Goal: Task Accomplishment & Management: Manage account settings

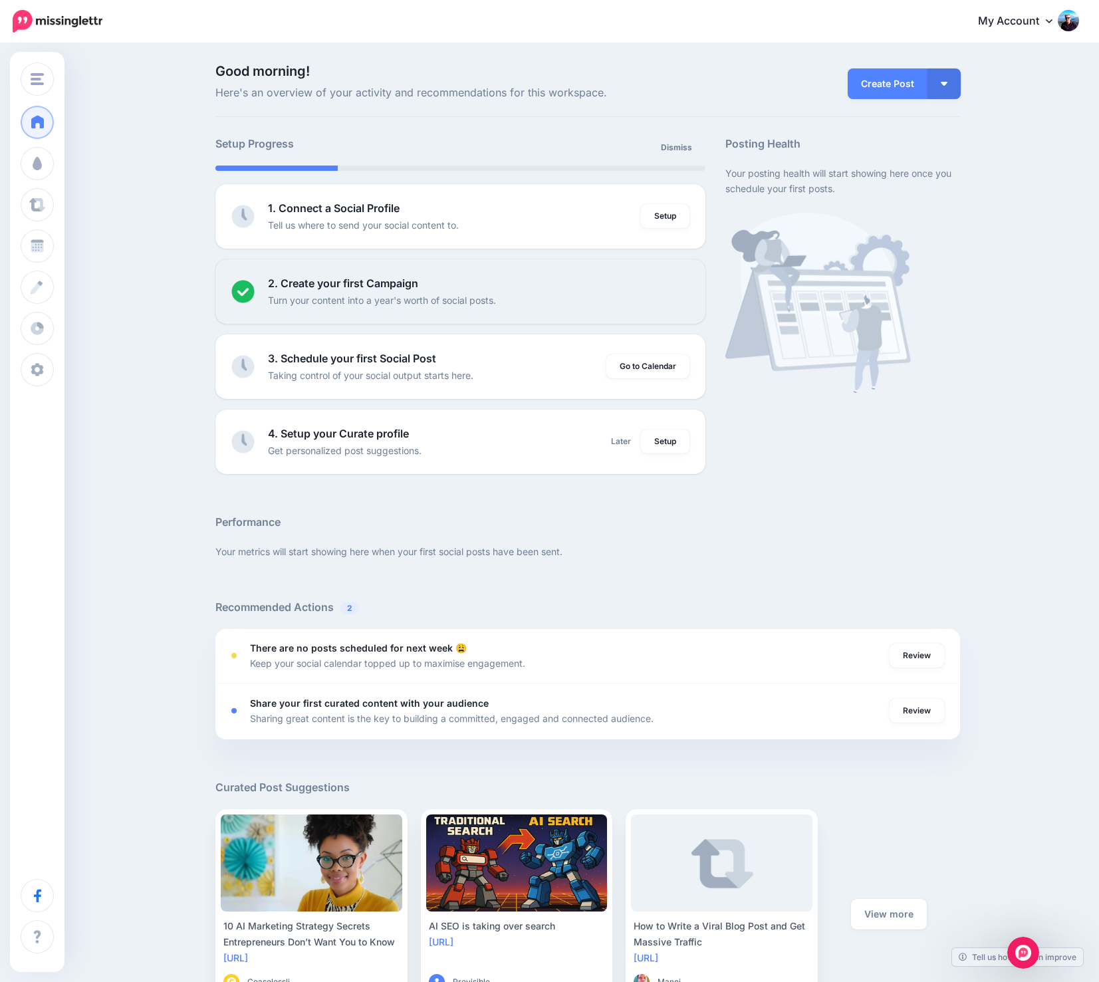
click at [134, 190] on div "Good morning! Here's an overview of your activity and recommendations for this …" at bounding box center [549, 590] width 1099 height 1090
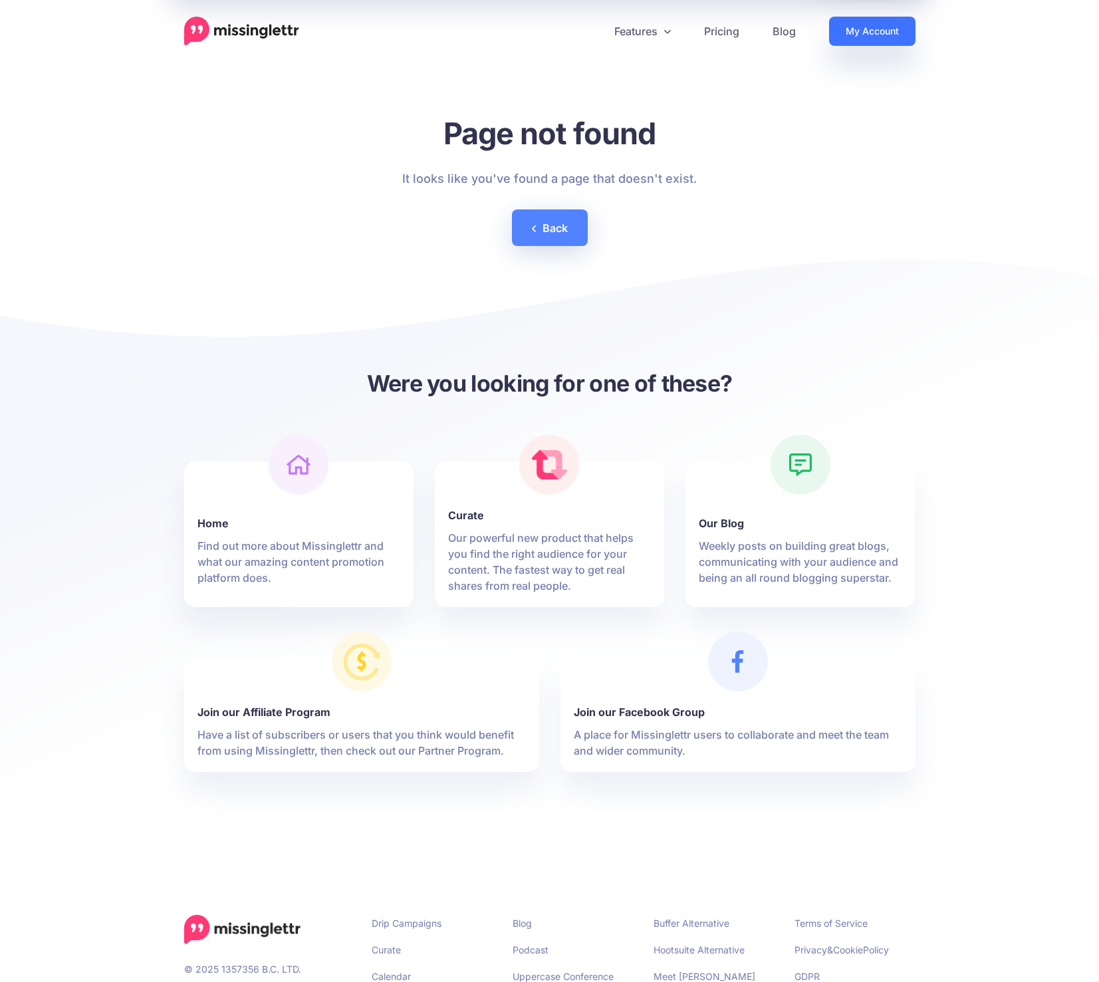
click at [862, 33] on link "My Account" at bounding box center [872, 31] width 86 height 29
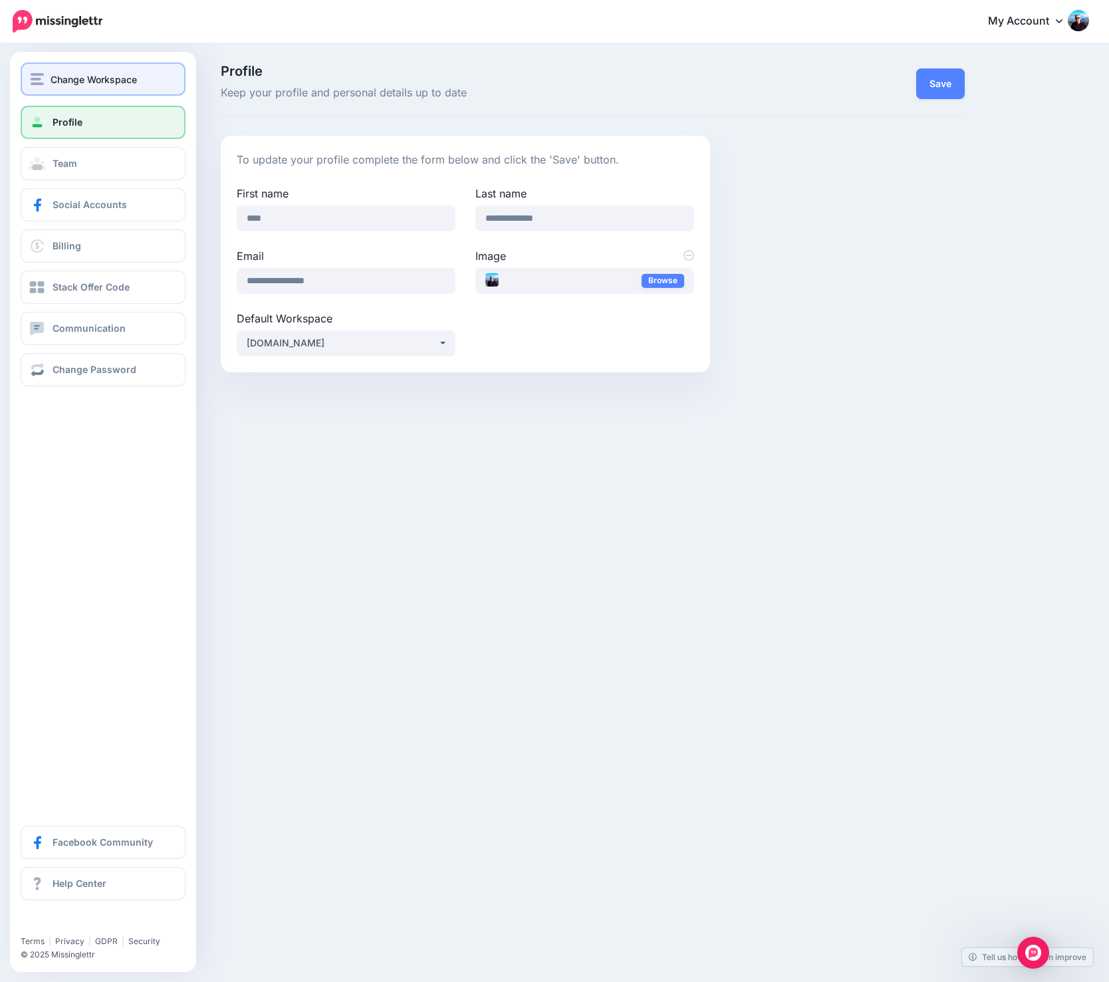
click at [76, 78] on span "Change Workspace" at bounding box center [94, 79] width 86 height 15
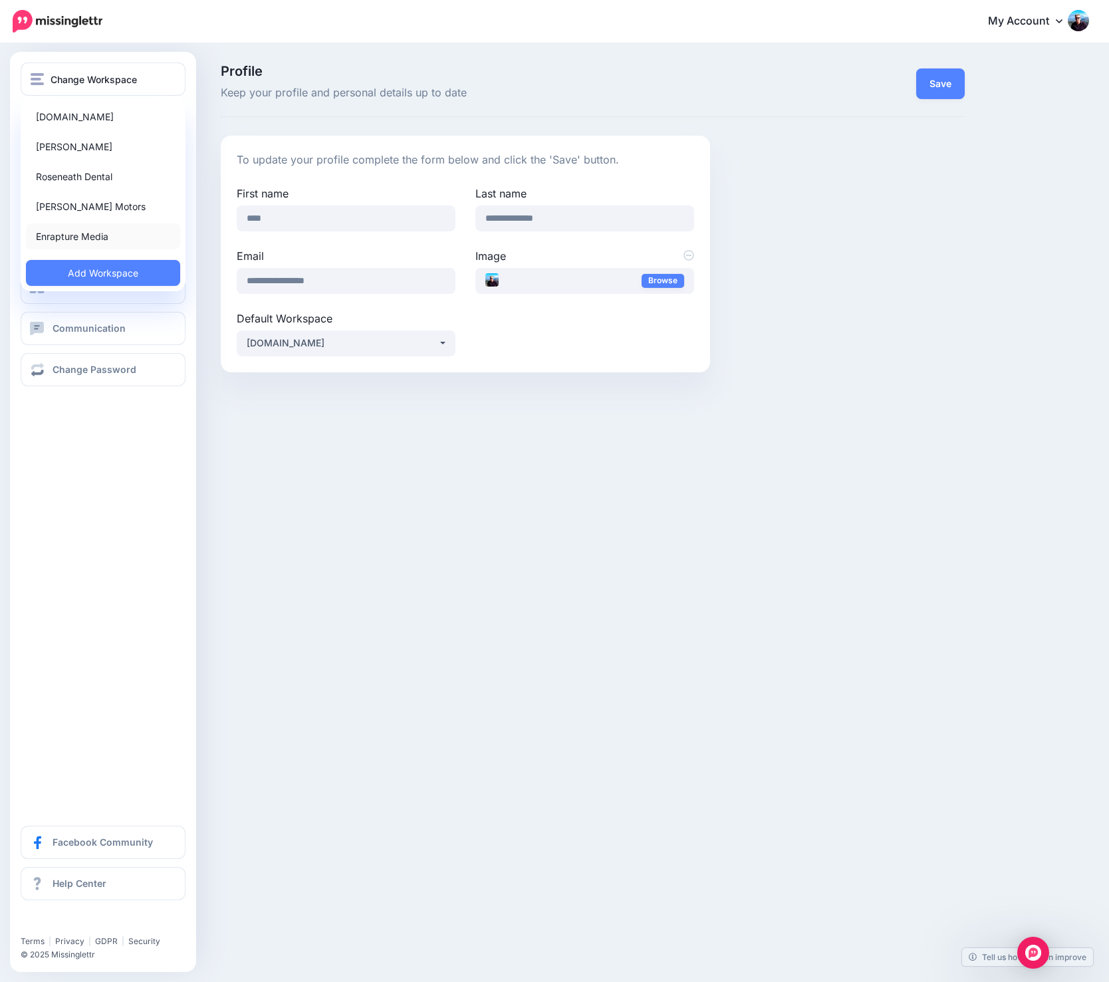
click at [82, 235] on link "Enrapture Media" at bounding box center [103, 236] width 154 height 26
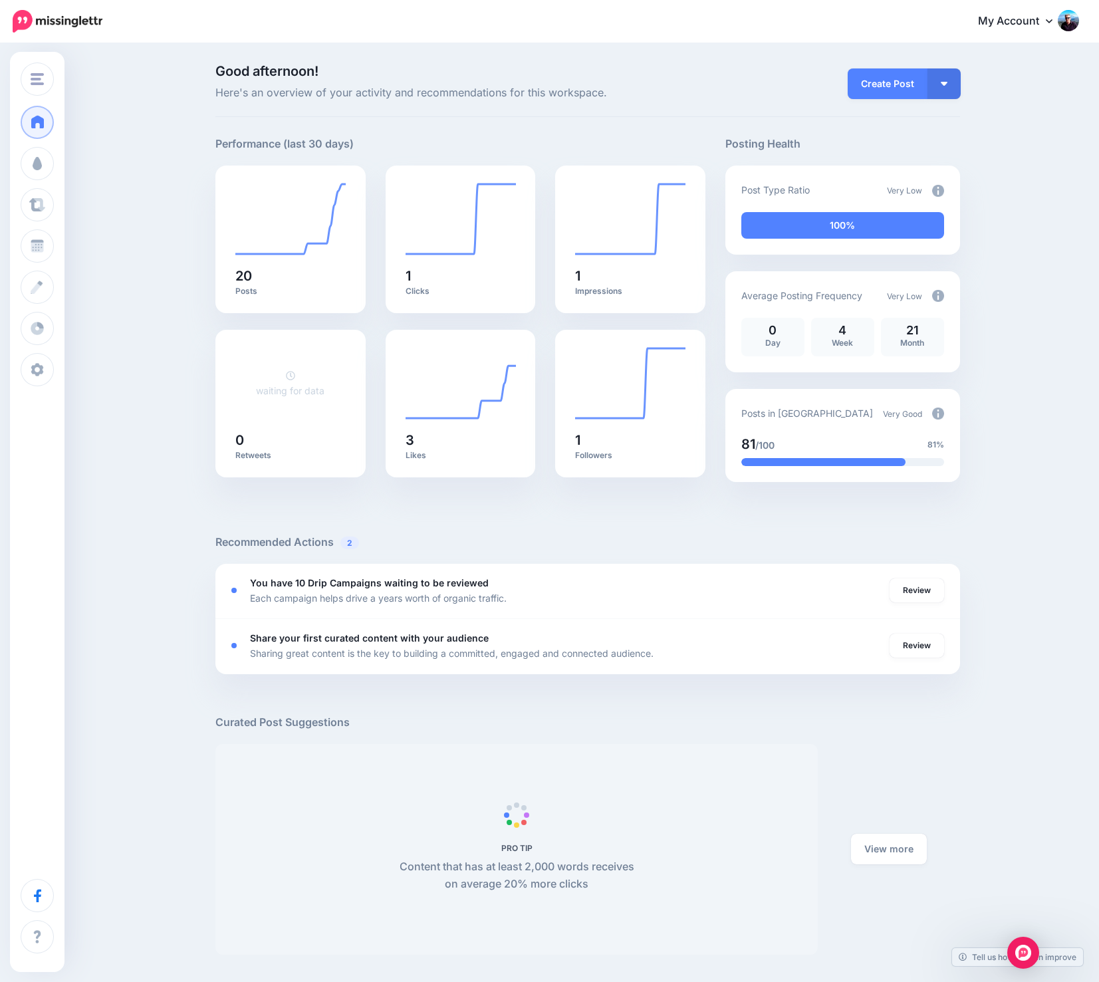
click at [172, 152] on div "Good afternoon! Here's an overview of your activity and recommendations for thi…" at bounding box center [549, 792] width 1099 height 1494
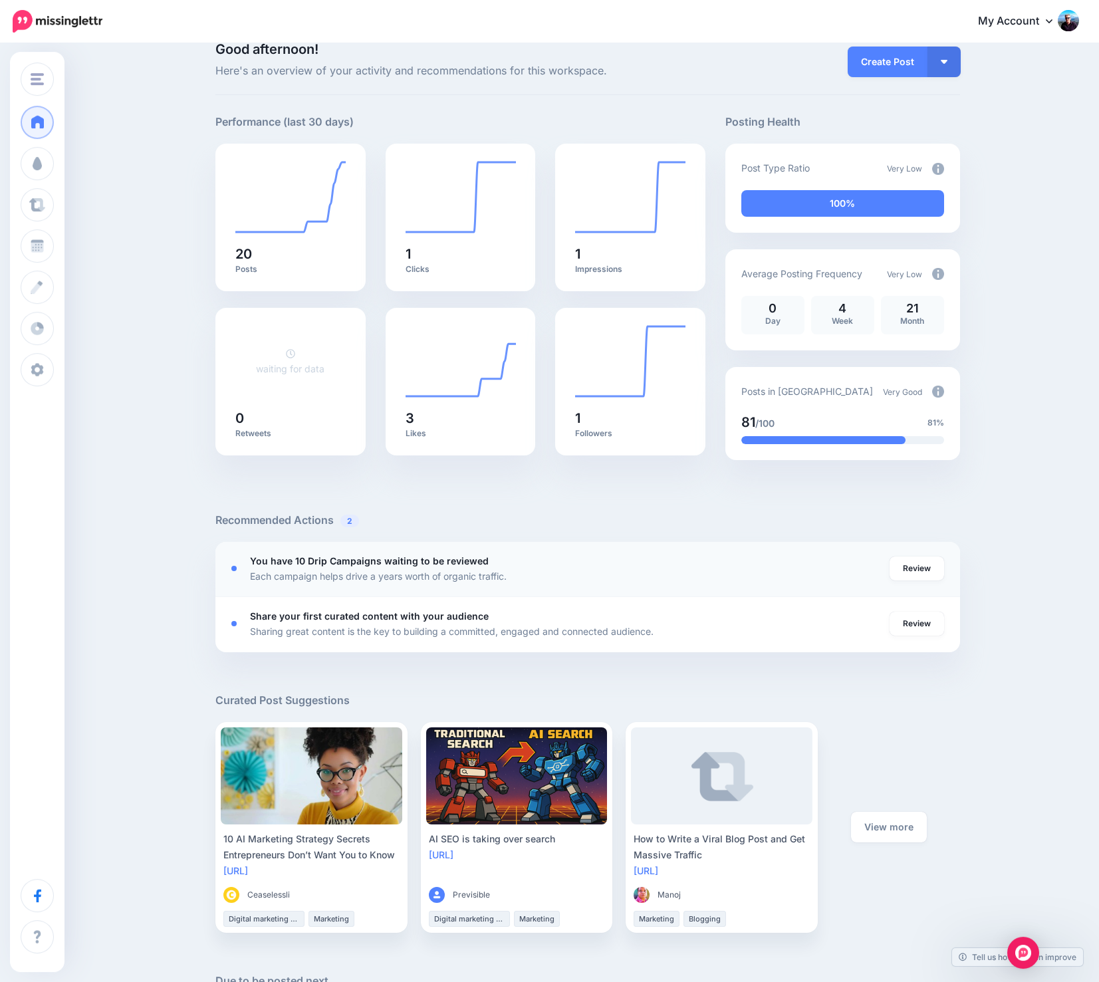
scroll to position [138, 0]
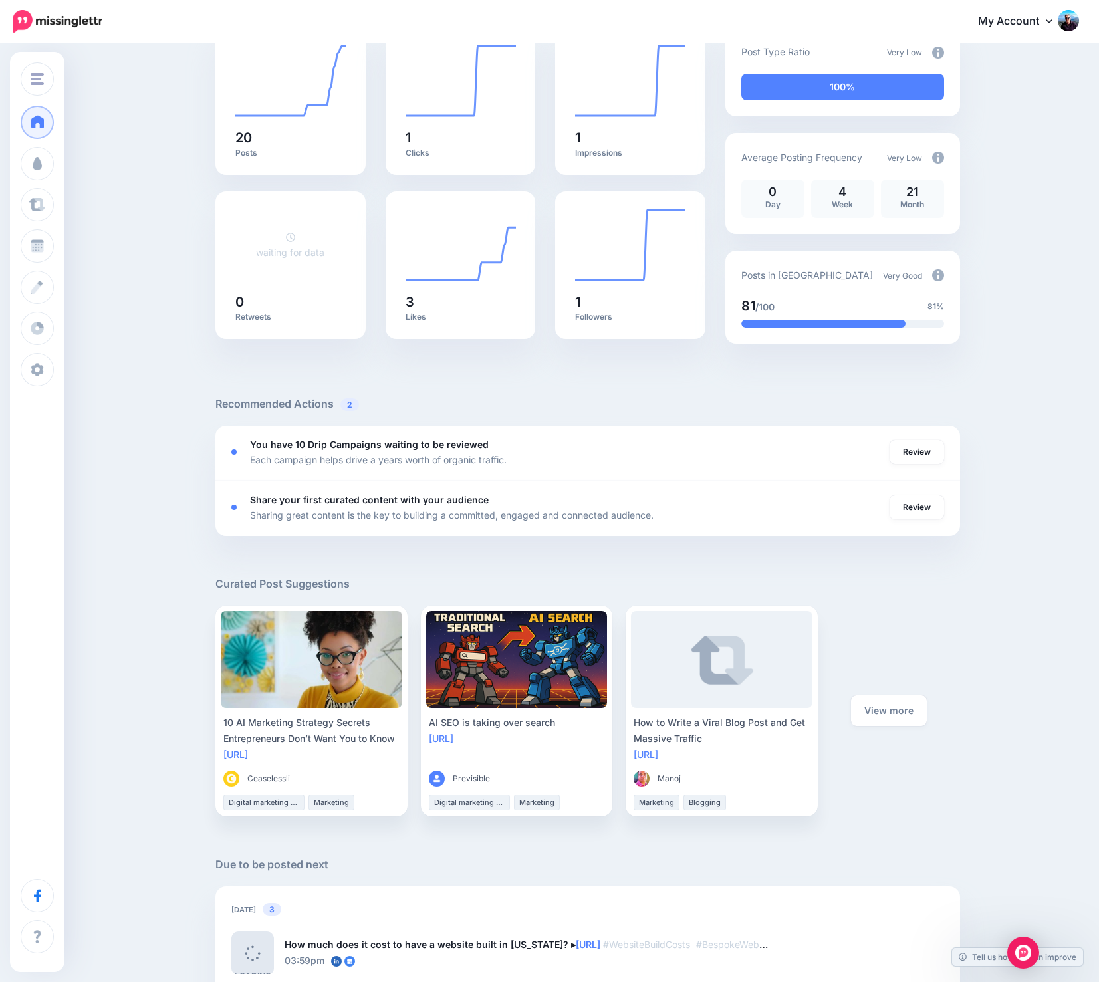
click at [154, 376] on div "Good afternoon! Here's an overview of your activity and recommendations for thi…" at bounding box center [549, 653] width 1099 height 1494
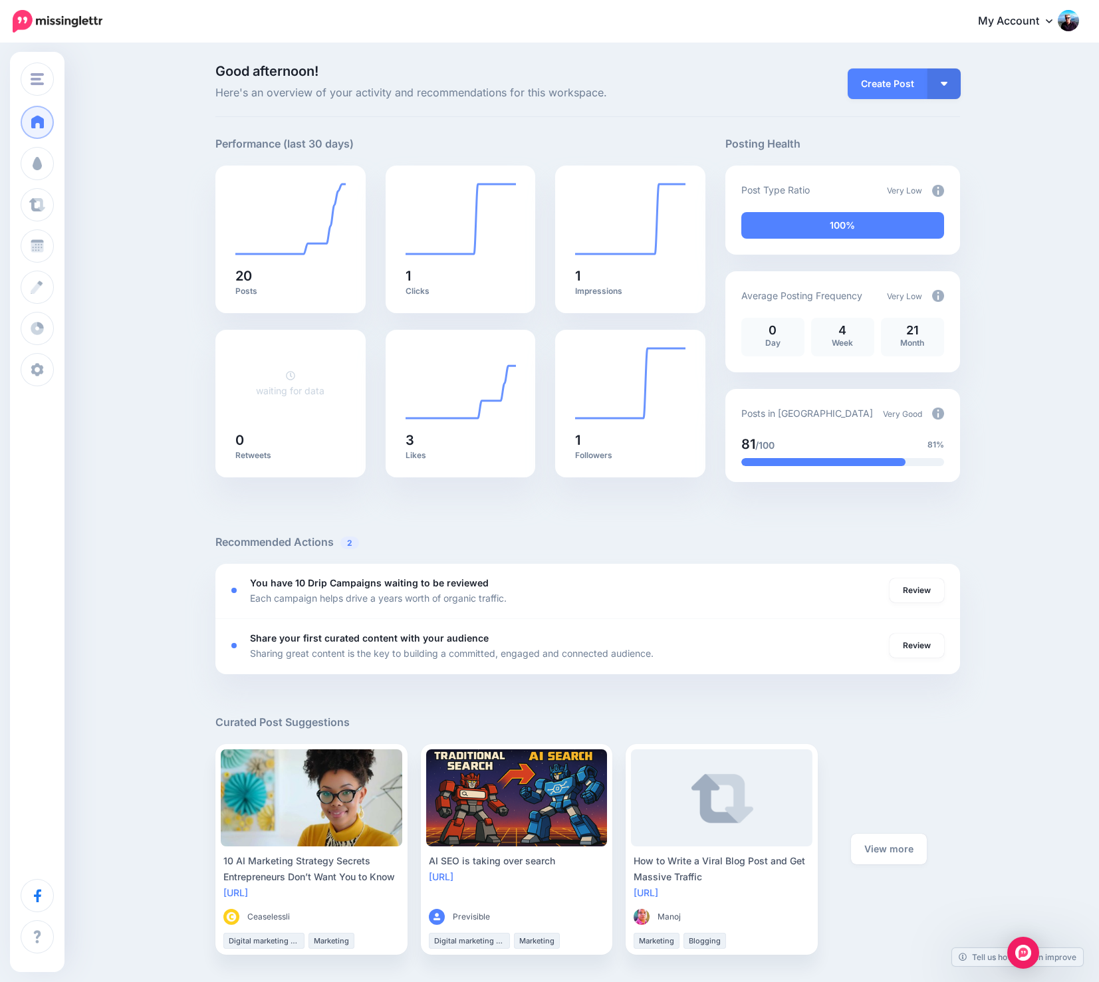
click at [126, 318] on div "Good afternoon! Here's an overview of your activity and recommendations for thi…" at bounding box center [549, 792] width 1099 height 1494
click at [1020, 85] on div "Good afternoon! Here's an overview of your activity and recommendations for thi…" at bounding box center [549, 792] width 1099 height 1494
click at [166, 435] on div "Good afternoon! Here's an overview of your activity and recommendations for thi…" at bounding box center [549, 792] width 1099 height 1494
